Goal: Transaction & Acquisition: Purchase product/service

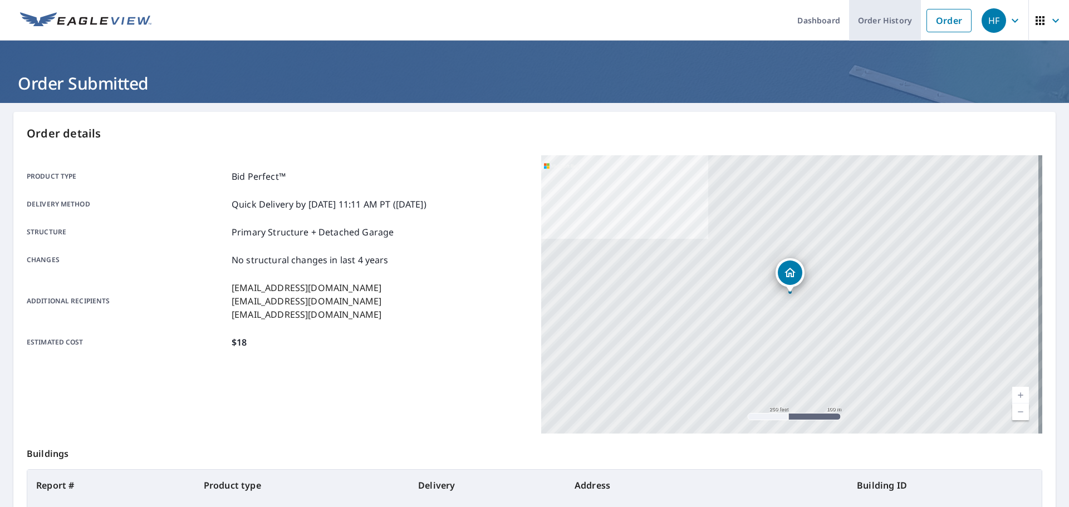
drag, startPoint x: 0, startPoint y: 0, endPoint x: 887, endPoint y: 16, distance: 886.9
click at [926, 11] on link "Order" at bounding box center [948, 20] width 45 height 23
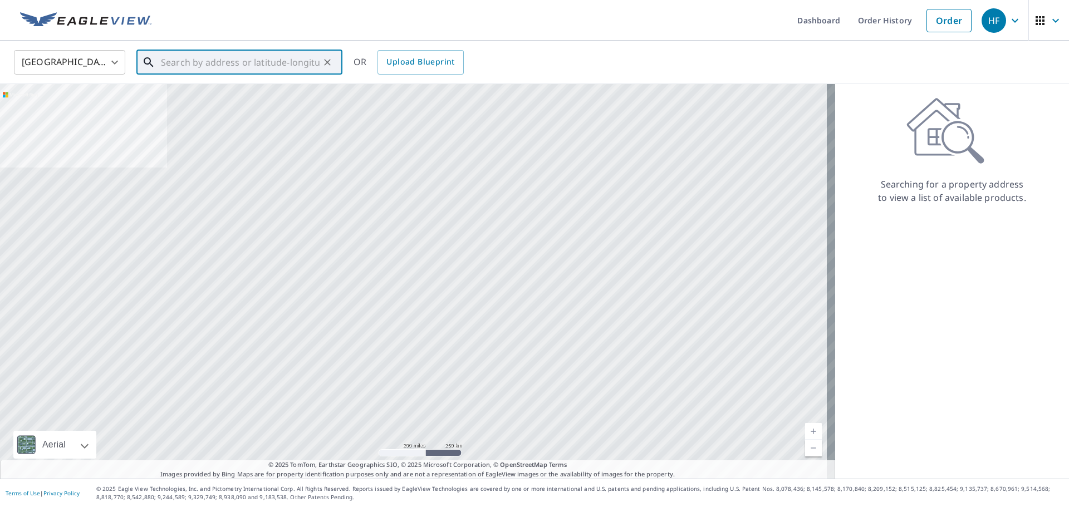
click at [228, 64] on input "text" at bounding box center [240, 62] width 159 height 31
paste input "[STREET_ADDRESS]"
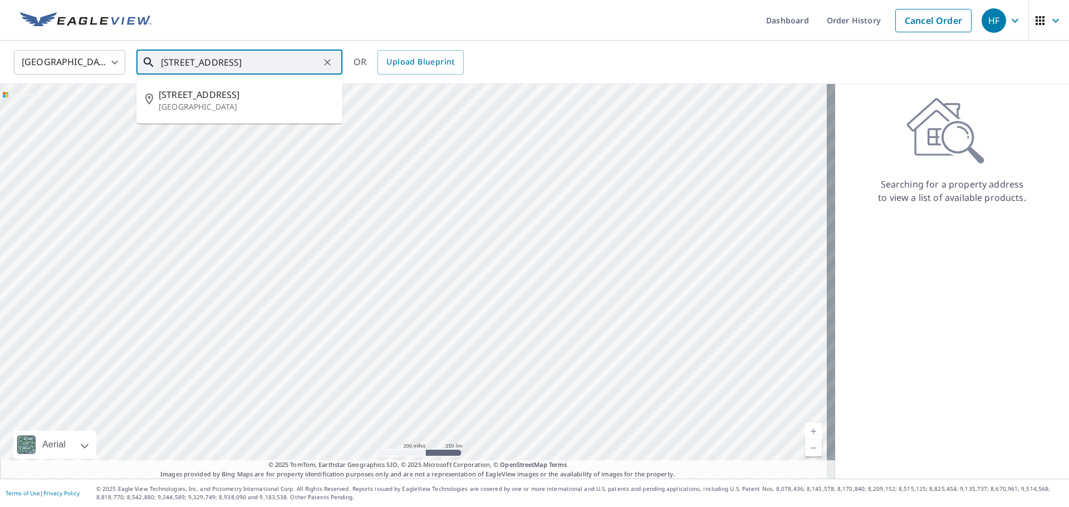
click at [297, 57] on input "[STREET_ADDRESS]" at bounding box center [240, 62] width 159 height 31
paste input "[GEOGRAPHIC_DATA]"
type input "[STREET_ADDRESS]"
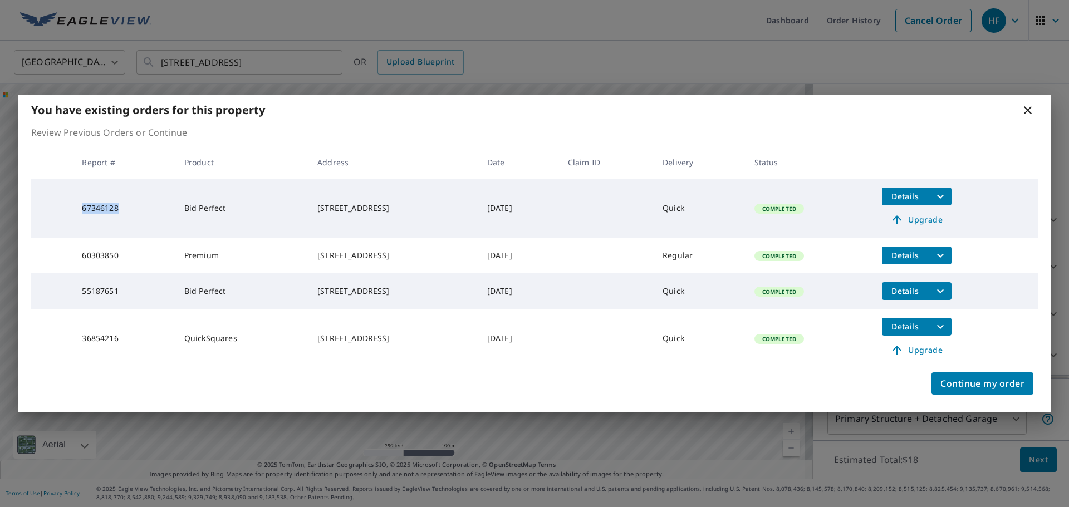
drag, startPoint x: 120, startPoint y: 204, endPoint x: 76, endPoint y: 204, distance: 44.0
click at [76, 204] on td "67346128" at bounding box center [124, 208] width 102 height 59
copy td "67346128"
click at [1028, 107] on icon at bounding box center [1027, 110] width 13 height 13
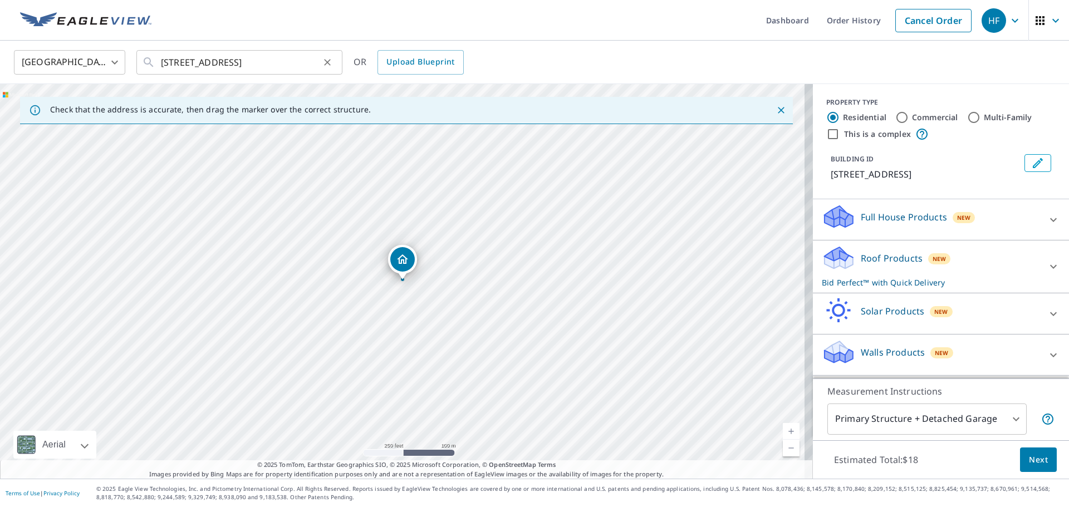
click at [327, 63] on icon "Clear" at bounding box center [327, 62] width 7 height 7
click at [205, 60] on input "text" at bounding box center [240, 62] width 159 height 31
paste input "[STREET_ADDRESS]"
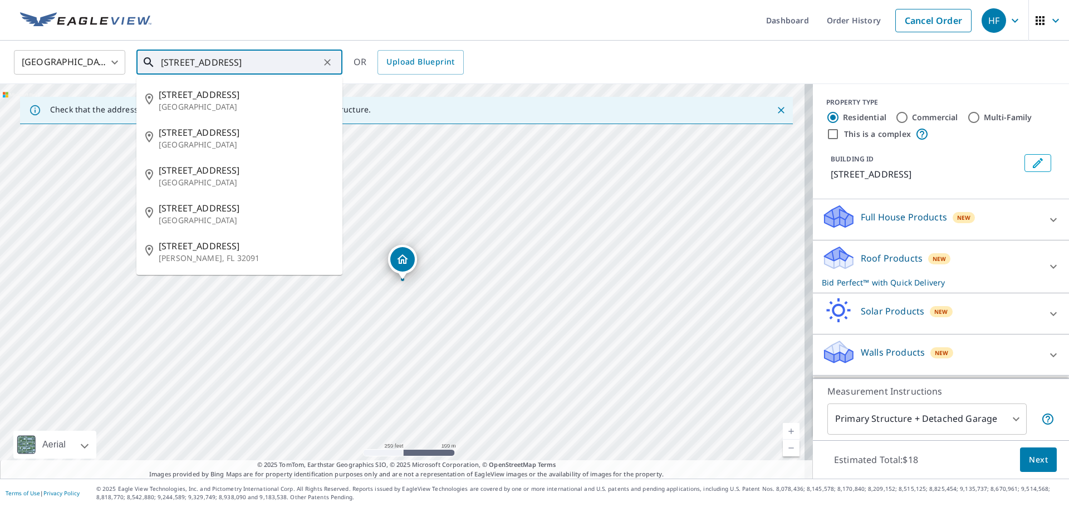
click at [292, 60] on input "[STREET_ADDRESS]" at bounding box center [240, 62] width 159 height 31
paste input "[GEOGRAPHIC_DATA]"
type input "[STREET_ADDRESS]"
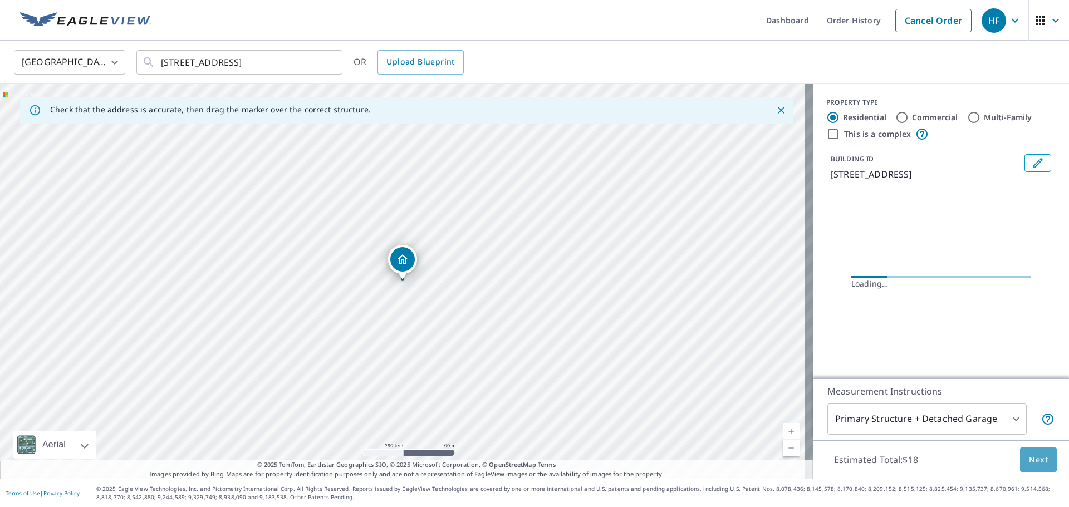
click at [1020, 454] on button "Next" at bounding box center [1038, 460] width 37 height 25
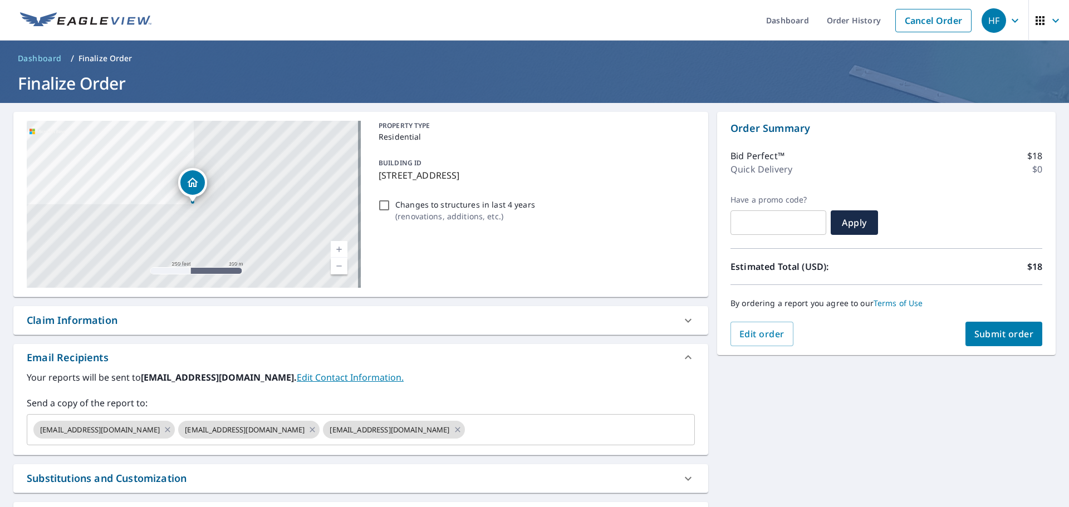
click at [974, 330] on span "Submit order" at bounding box center [1004, 334] width 60 height 12
checkbox input "true"
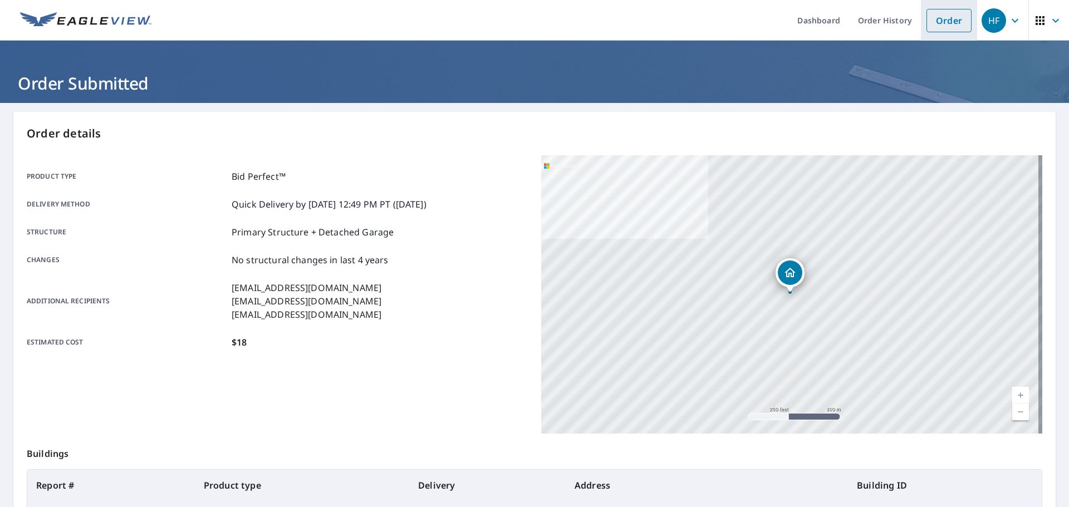
click at [928, 18] on link "Order" at bounding box center [948, 20] width 45 height 23
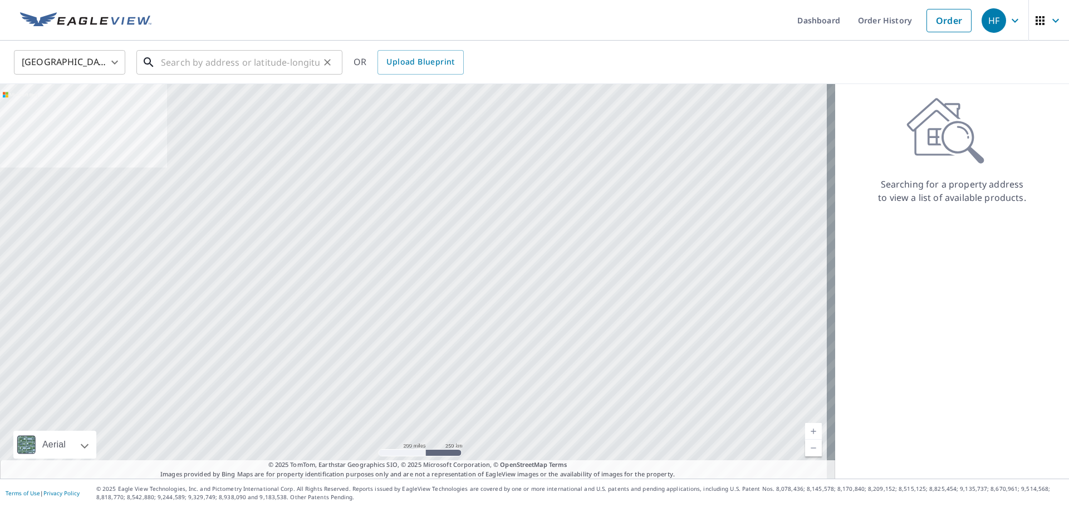
click at [208, 63] on input "text" at bounding box center [240, 62] width 159 height 31
paste input "[STREET_ADDRESS]"
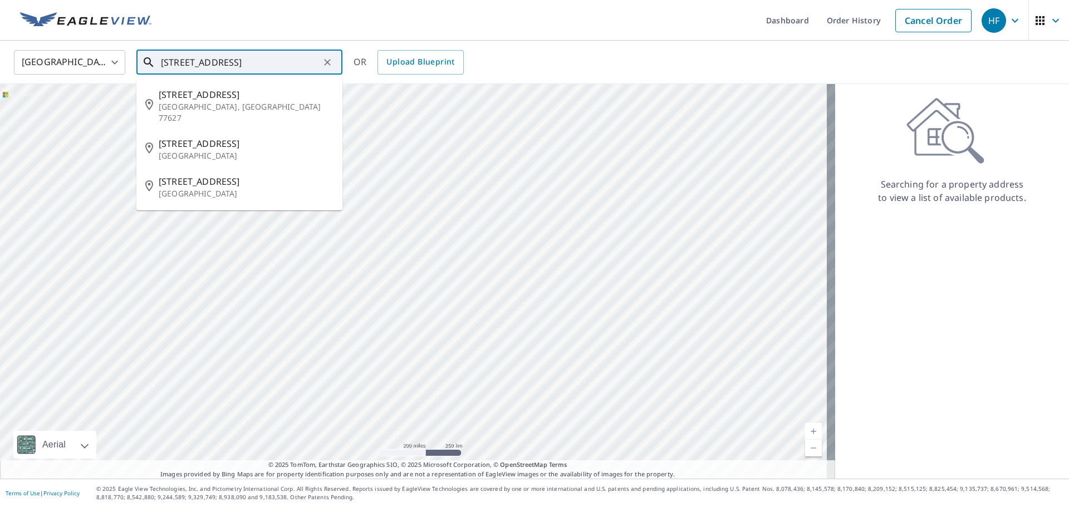
drag, startPoint x: 232, startPoint y: 57, endPoint x: 116, endPoint y: 66, distance: 116.1
click at [116, 66] on div "[GEOGRAPHIC_DATA] [GEOGRAPHIC_DATA] ​ [STREET_ADDRESS][GEOGRAPHIC_DATA][STREET_…" at bounding box center [531, 62] width 1050 height 26
paste input "[STREET_ADDRESS]"
type input "[STREET_ADDRESS]"
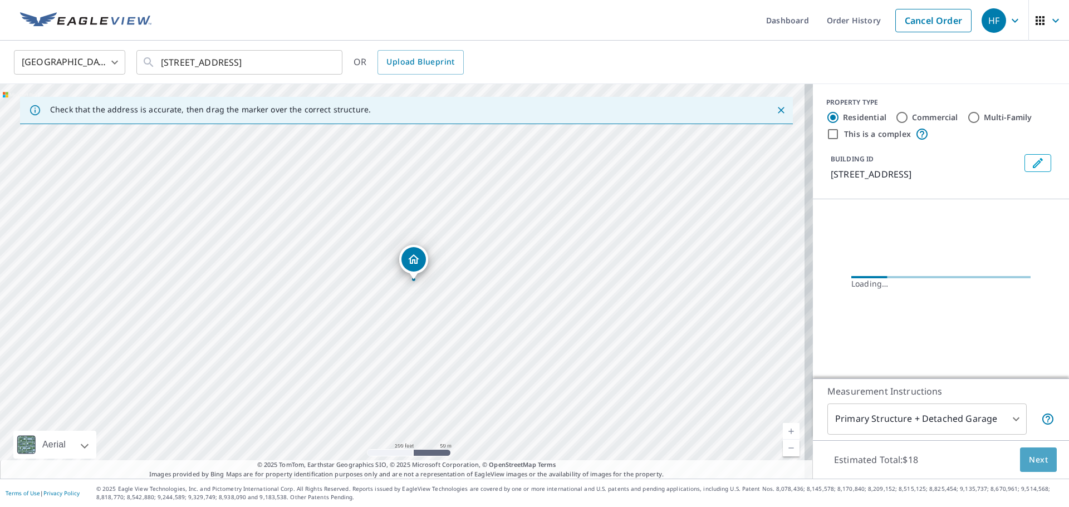
click at [1029, 456] on span "Next" at bounding box center [1038, 460] width 19 height 14
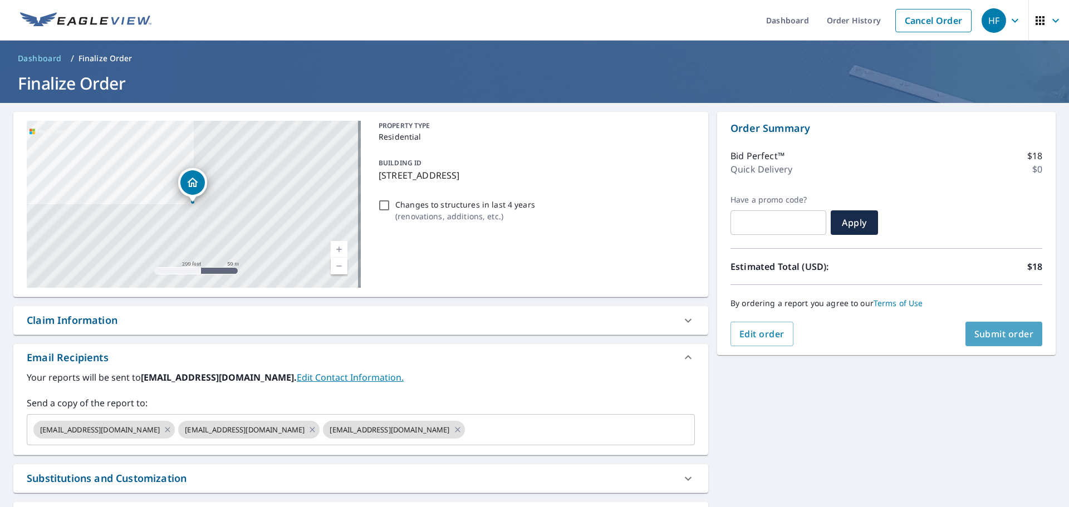
click at [985, 332] on span "Submit order" at bounding box center [1004, 334] width 60 height 12
checkbox input "true"
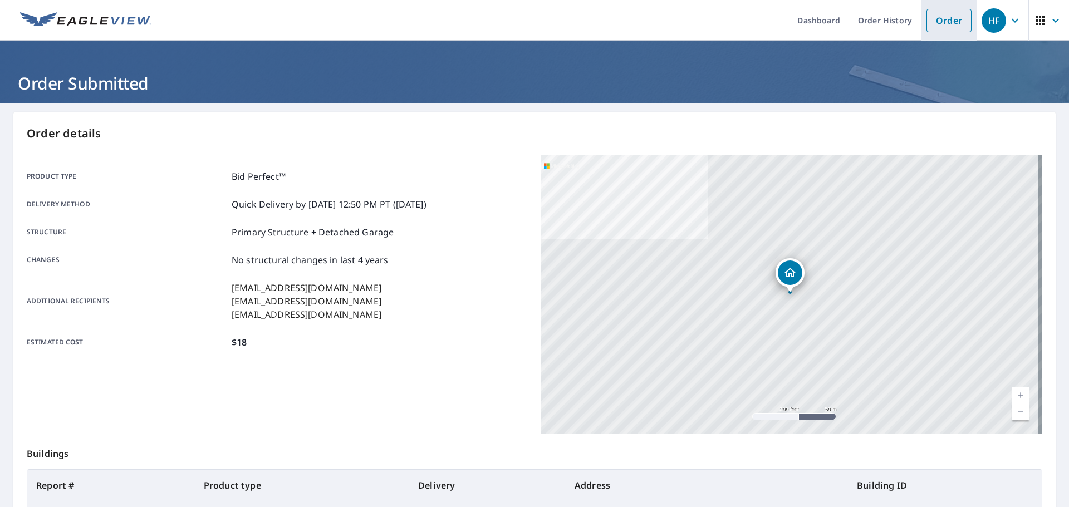
click at [940, 20] on link "Order" at bounding box center [948, 20] width 45 height 23
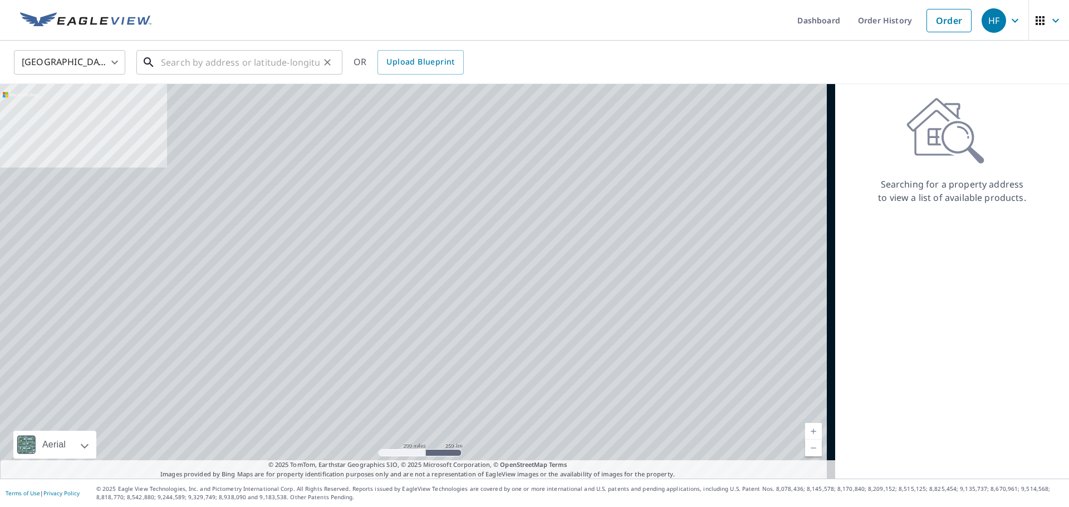
click at [249, 60] on input "text" at bounding box center [240, 62] width 159 height 31
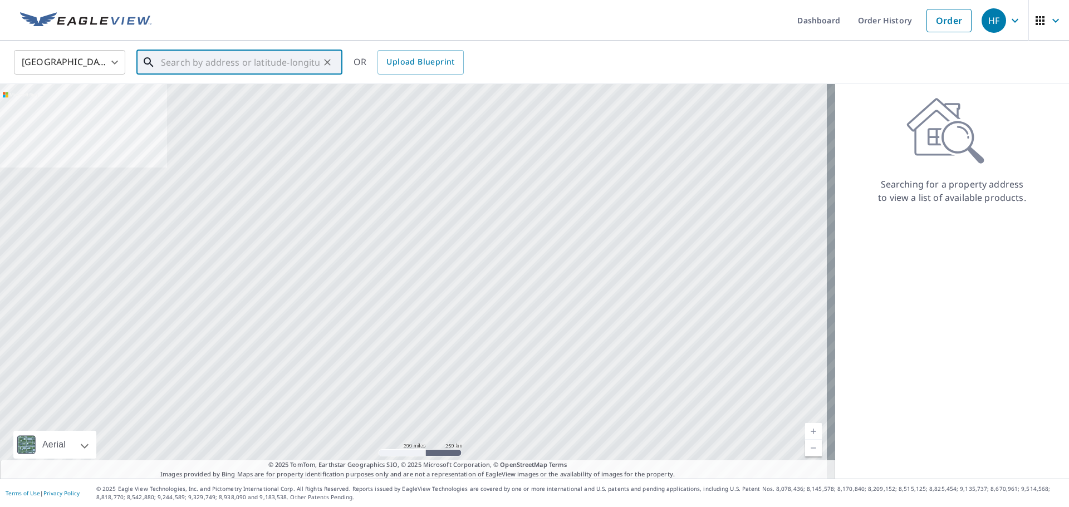
paste input "[STREET_ADDRESS]"
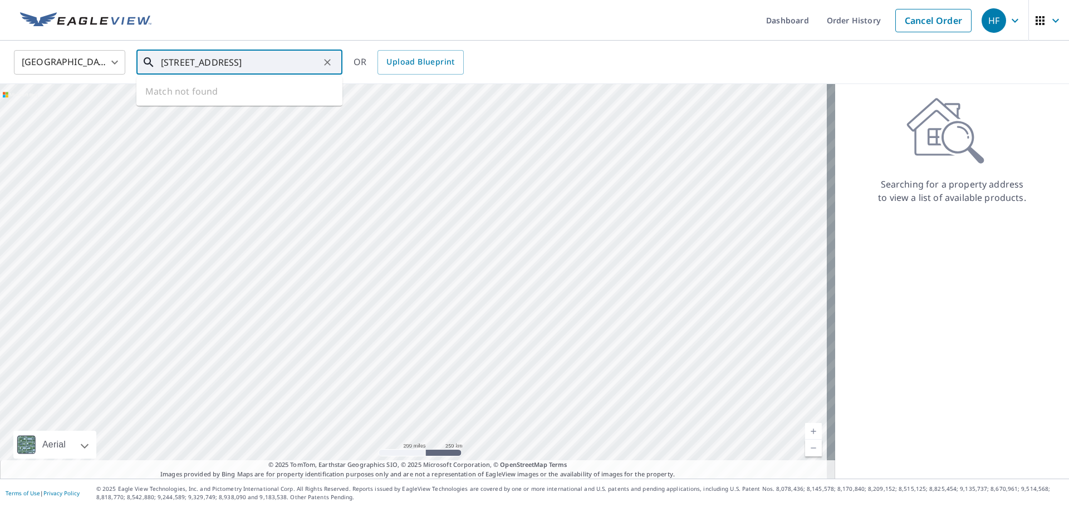
scroll to position [0, 3]
type input "[STREET_ADDRESS]"
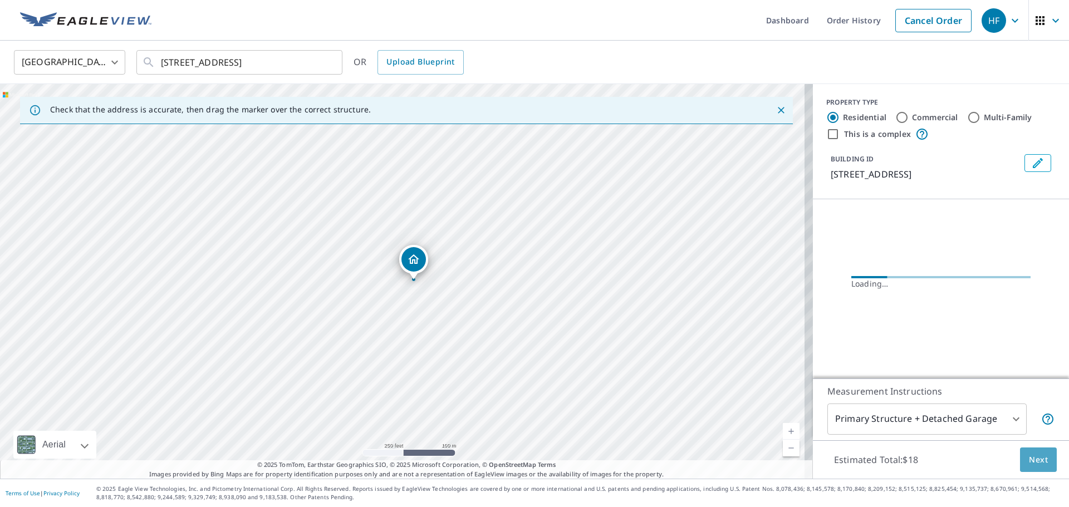
click at [1034, 461] on span "Next" at bounding box center [1038, 460] width 19 height 14
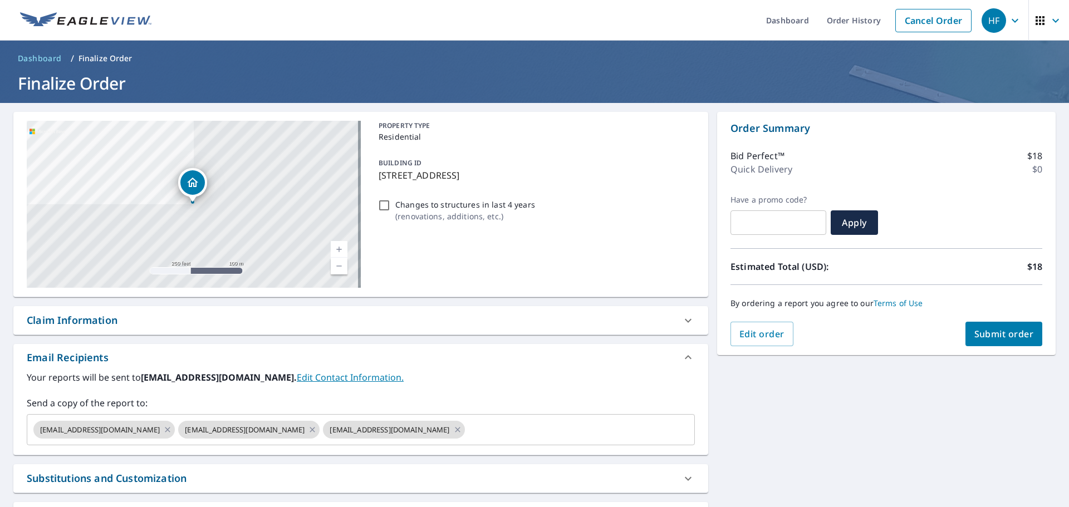
click at [994, 338] on span "Submit order" at bounding box center [1004, 334] width 60 height 12
checkbox input "true"
